Goal: Transaction & Acquisition: Register for event/course

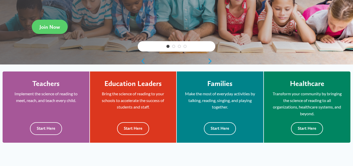
scroll to position [113, 0]
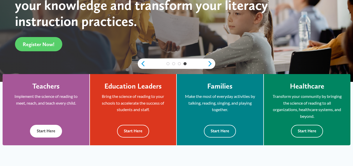
click at [45, 131] on button "Start Here" at bounding box center [46, 131] width 32 height 13
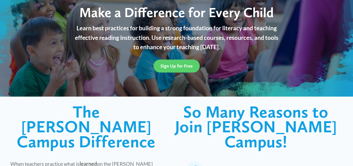
scroll to position [69, 0]
click at [176, 63] on span "Sign Up for Free" at bounding box center [177, 65] width 32 height 5
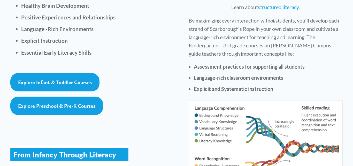
scroll to position [810, 0]
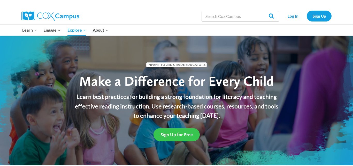
click at [175, 132] on span "Sign Up for Free" at bounding box center [177, 134] width 32 height 5
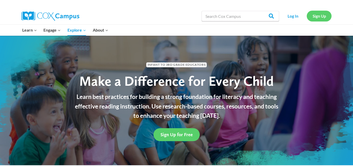
click at [316, 17] on link "Sign Up" at bounding box center [319, 16] width 25 height 11
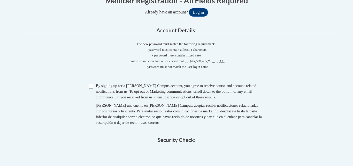
scroll to position [78, 0]
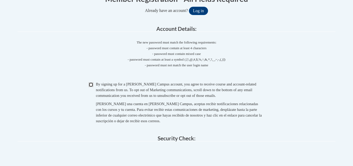
click at [90, 87] on input "Checkbox" at bounding box center [91, 84] width 5 height 5
checkbox input "true"
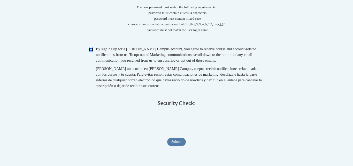
scroll to position [114, 0]
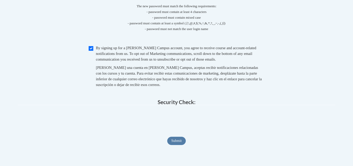
click at [177, 143] on span "Submit" at bounding box center [176, 140] width 19 height 4
click at [177, 145] on input "Submit" at bounding box center [176, 141] width 19 height 8
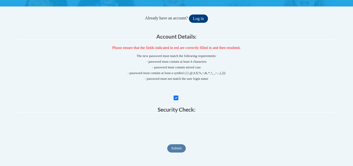
scroll to position [57, 0]
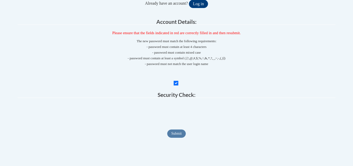
click at [178, 135] on span "Submit" at bounding box center [176, 133] width 19 height 4
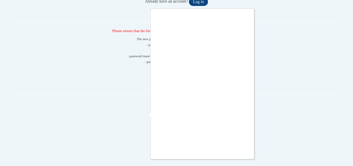
scroll to position [60, 0]
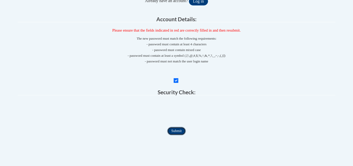
click at [180, 135] on input "Submit" at bounding box center [176, 131] width 19 height 8
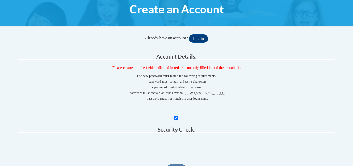
scroll to position [23, 0]
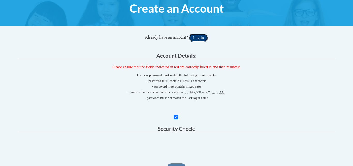
click at [197, 39] on button "Log in" at bounding box center [198, 38] width 19 height 8
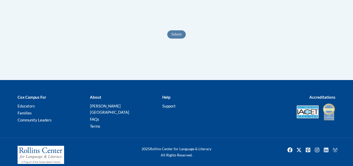
scroll to position [154, 0]
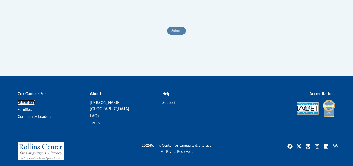
click at [23, 105] on link "Educators" at bounding box center [26, 102] width 17 height 5
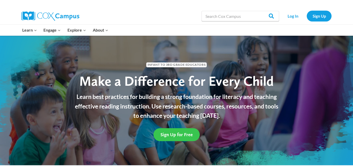
click at [174, 132] on span "Sign Up for Free" at bounding box center [177, 134] width 32 height 5
click at [220, 128] on div "Sign Up for Free" at bounding box center [177, 134] width 210 height 13
click at [180, 39] on div "Infant to 3rd Grade Educators Make a Difference for Every Child Learn best prac…" at bounding box center [176, 100] width 353 height 129
